Goal: Complete application form

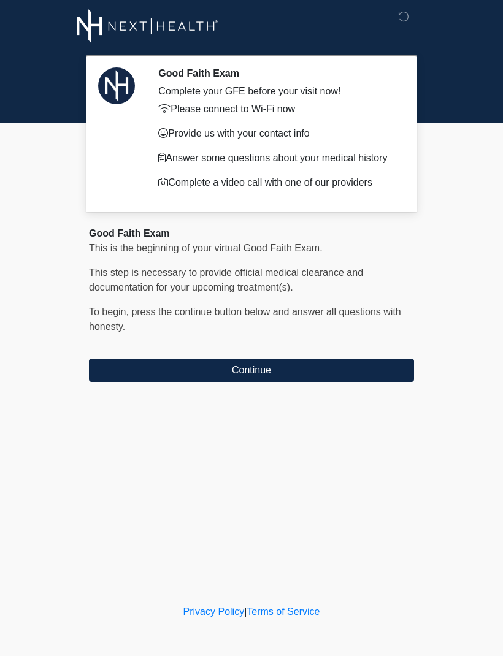
click at [324, 379] on button "Continue" at bounding box center [251, 369] width 325 height 23
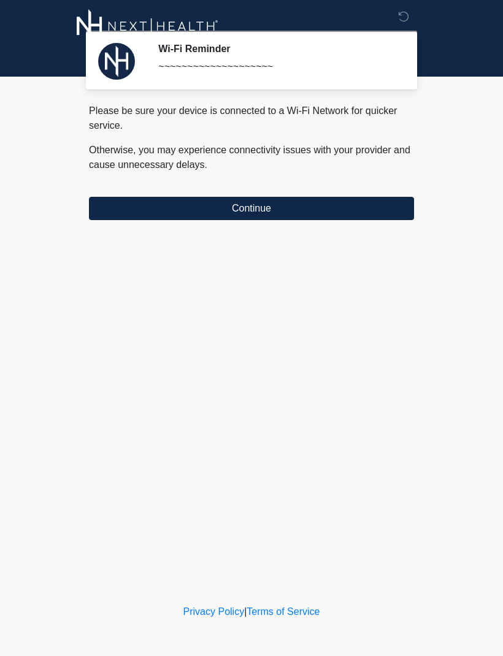
click at [340, 214] on button "Continue" at bounding box center [251, 208] width 325 height 23
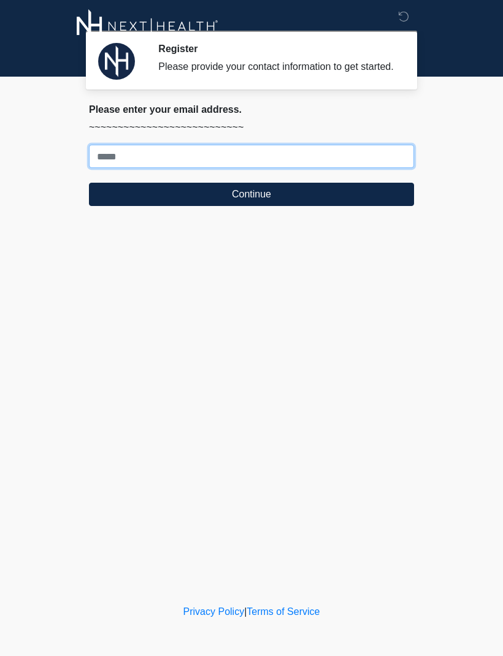
click at [334, 167] on input "Where should we email your treatment plan?" at bounding box center [251, 156] width 325 height 23
type input "**********"
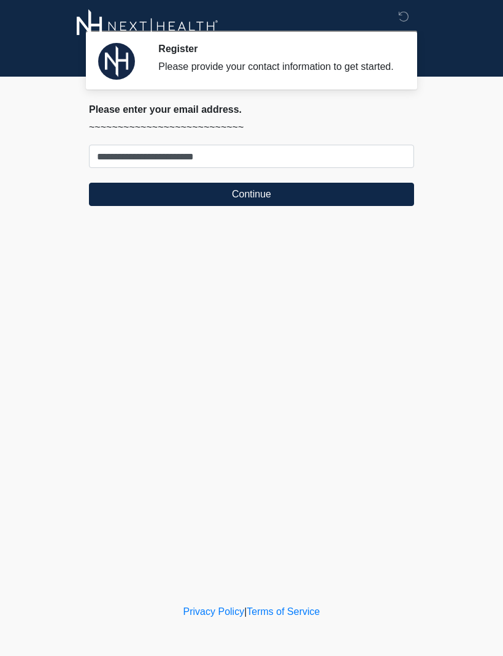
click at [329, 206] on button "Continue" at bounding box center [251, 194] width 325 height 23
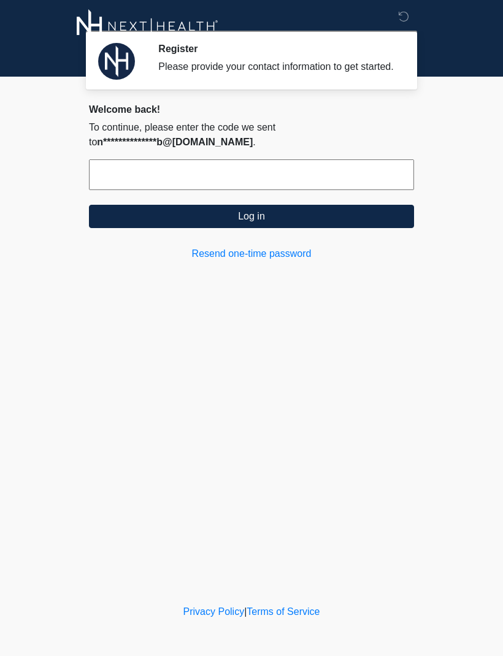
click at [290, 190] on input "text" at bounding box center [251, 174] width 325 height 31
type input "******"
click at [354, 219] on button "Log in" at bounding box center [251, 216] width 325 height 23
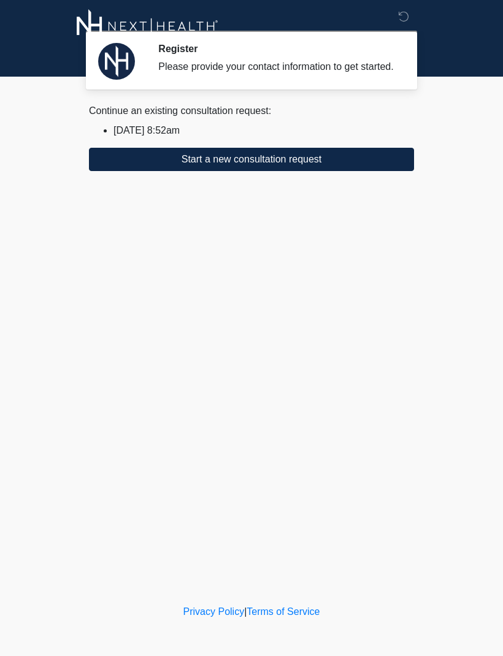
click at [333, 171] on button "Start a new consultation request" at bounding box center [251, 159] width 325 height 23
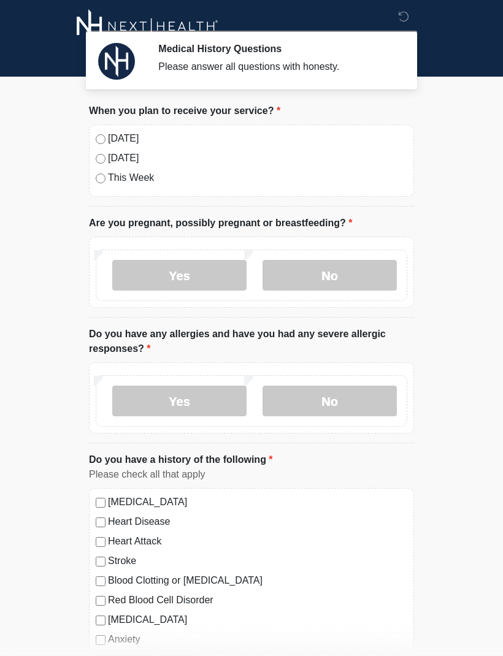
click at [111, 141] on label "[DATE]" at bounding box center [257, 138] width 299 height 15
click at [340, 266] on label "No" at bounding box center [329, 275] width 134 height 31
click at [365, 400] on label "No" at bounding box center [329, 400] width 134 height 31
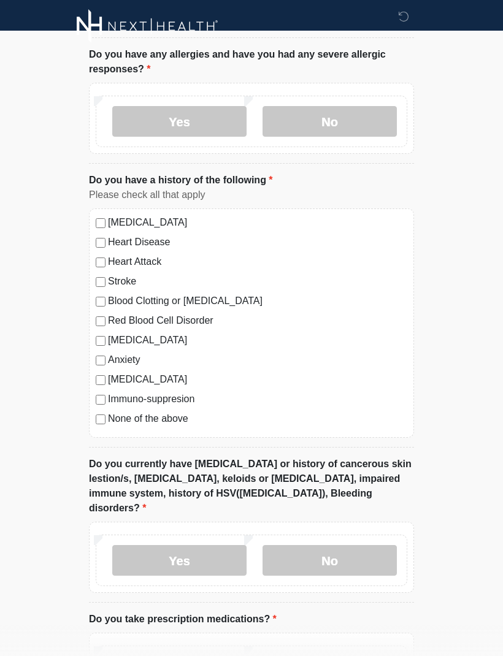
scroll to position [292, 0]
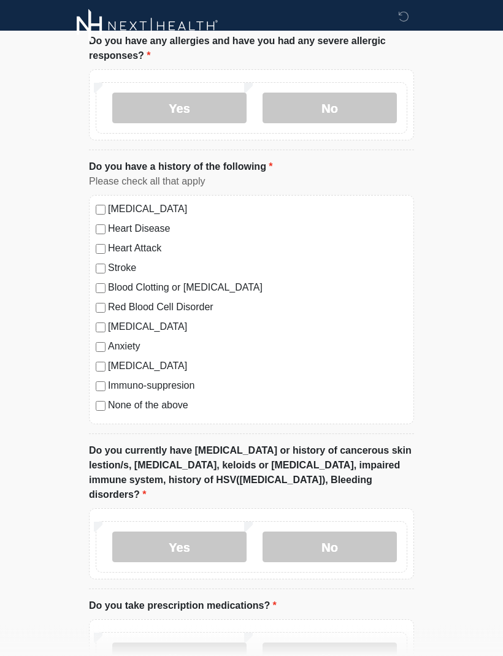
click at [362, 532] on label "No" at bounding box center [329, 547] width 134 height 31
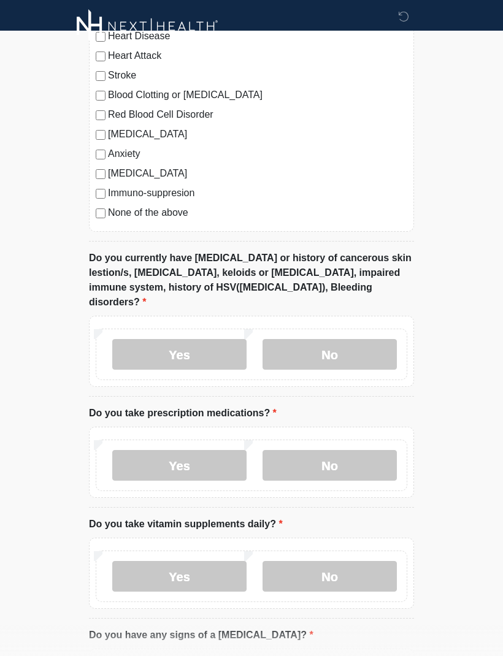
scroll to position [548, 0]
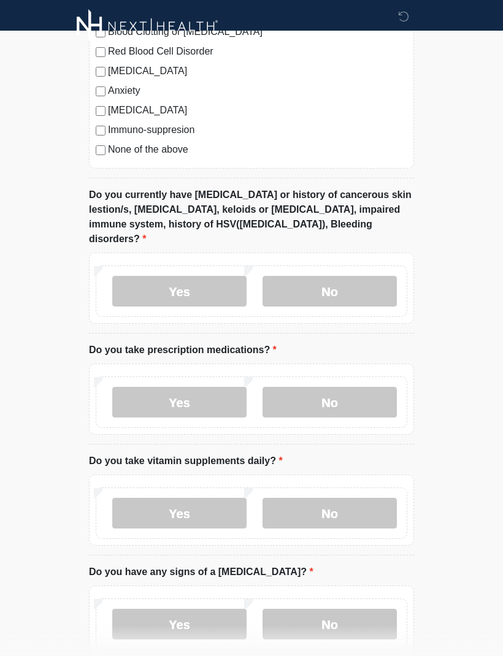
click at [361, 387] on label "No" at bounding box center [329, 402] width 134 height 31
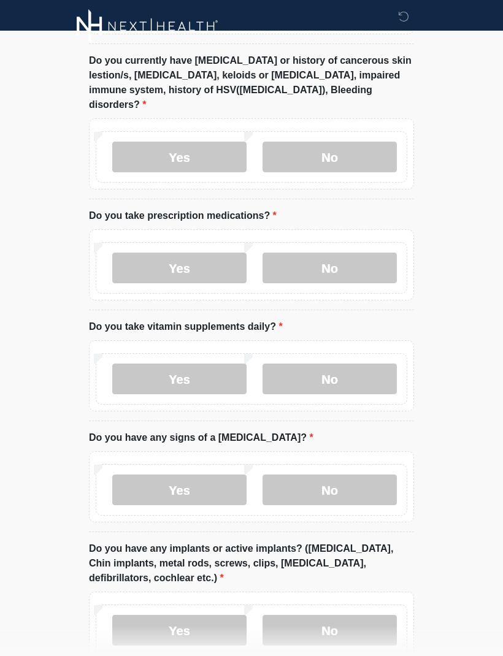
scroll to position [683, 0]
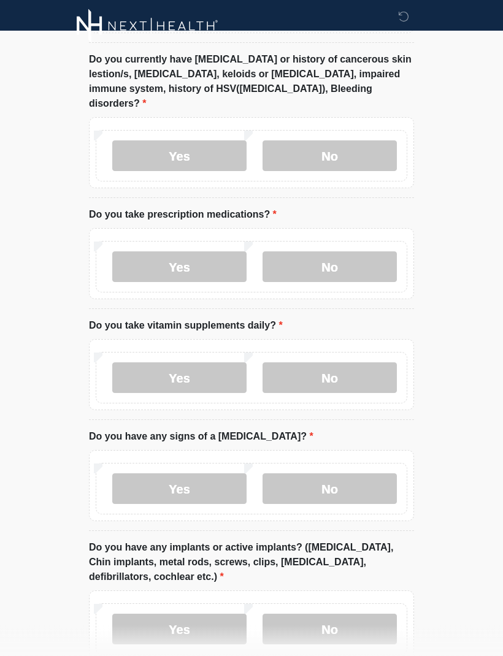
click at [371, 363] on label "No" at bounding box center [329, 378] width 134 height 31
click at [372, 475] on label "No" at bounding box center [329, 488] width 134 height 31
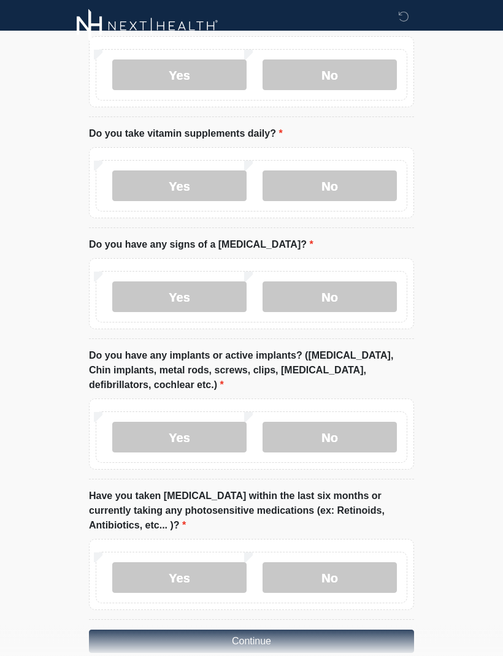
scroll to position [875, 0]
click at [362, 431] on label "No" at bounding box center [329, 437] width 134 height 31
click at [363, 563] on label "No" at bounding box center [329, 578] width 134 height 31
click at [357, 630] on button "Continue" at bounding box center [251, 641] width 325 height 23
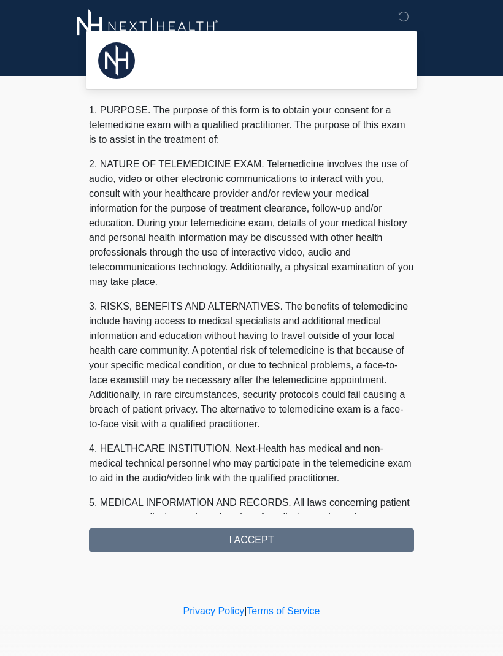
scroll to position [0, 0]
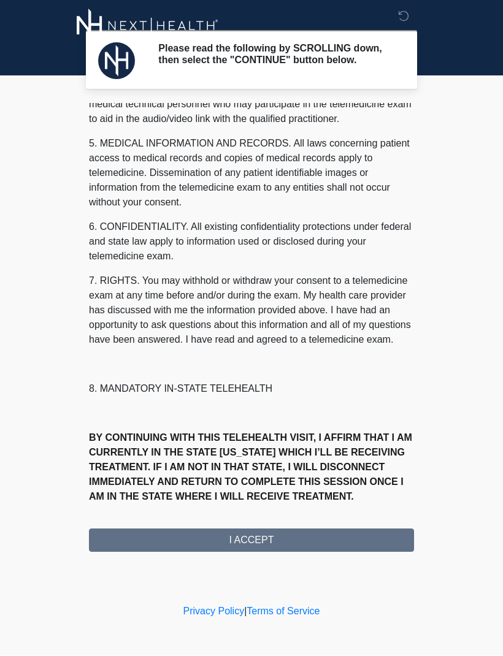
click at [294, 541] on div "1. PURPOSE. The purpose of this form is to obtain your consent for a telemedici…" at bounding box center [251, 328] width 325 height 449
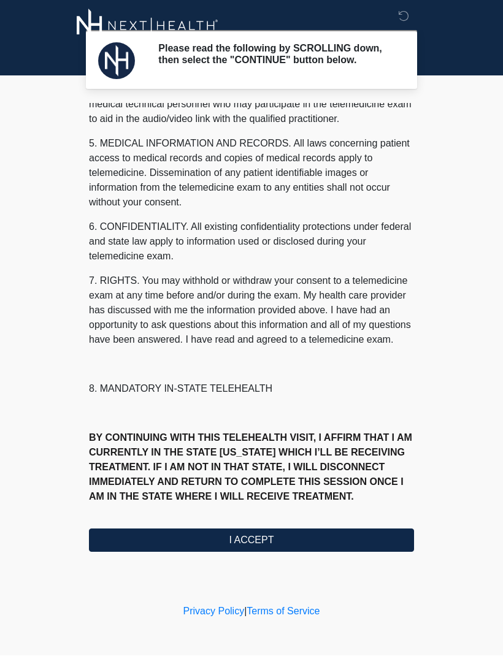
scroll to position [389, 0]
click at [290, 549] on button "I ACCEPT" at bounding box center [251, 540] width 325 height 23
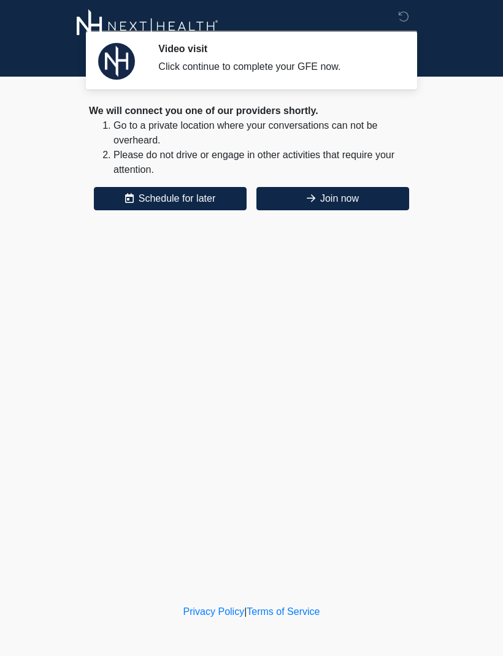
click at [361, 208] on button "Join now" at bounding box center [332, 198] width 153 height 23
